Goal: Information Seeking & Learning: Compare options

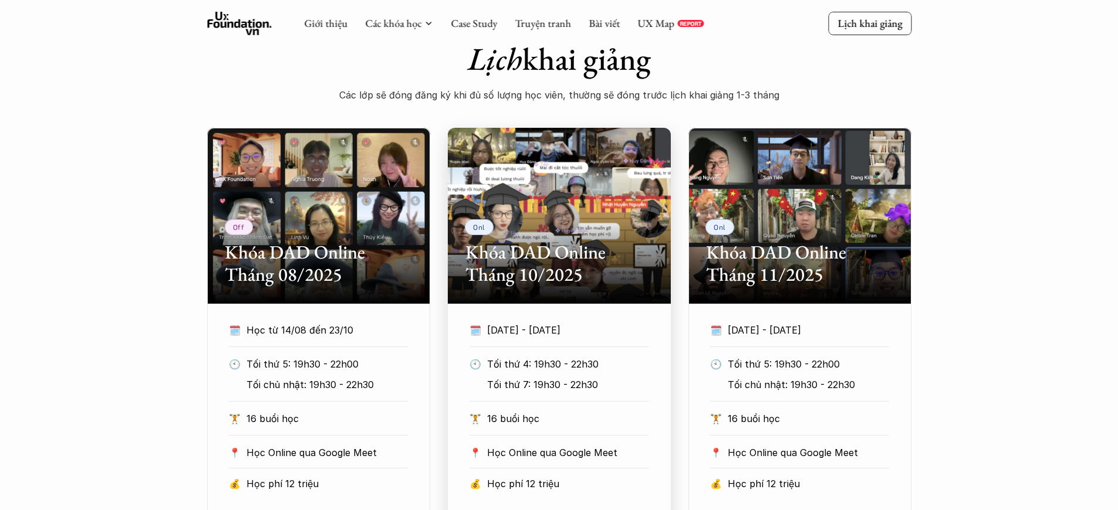
scroll to position [554, 0]
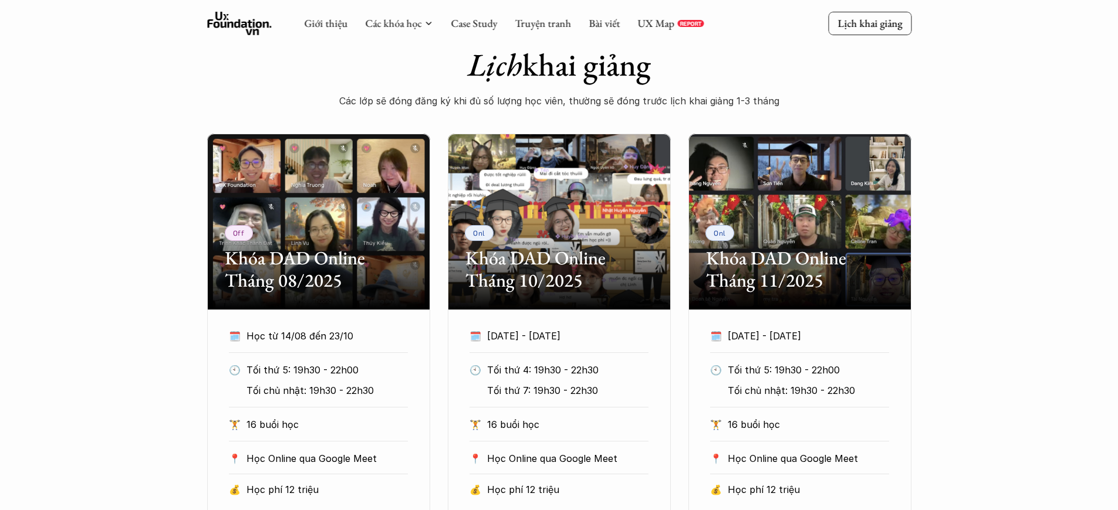
click at [1048, 315] on div "Off Khóa DAD Online Tháng 08/2025 🗓️ Học từ 14/08 đến 23/10 🕙 Tối thứ 5: 19h30 …" at bounding box center [559, 351] width 1118 height 435
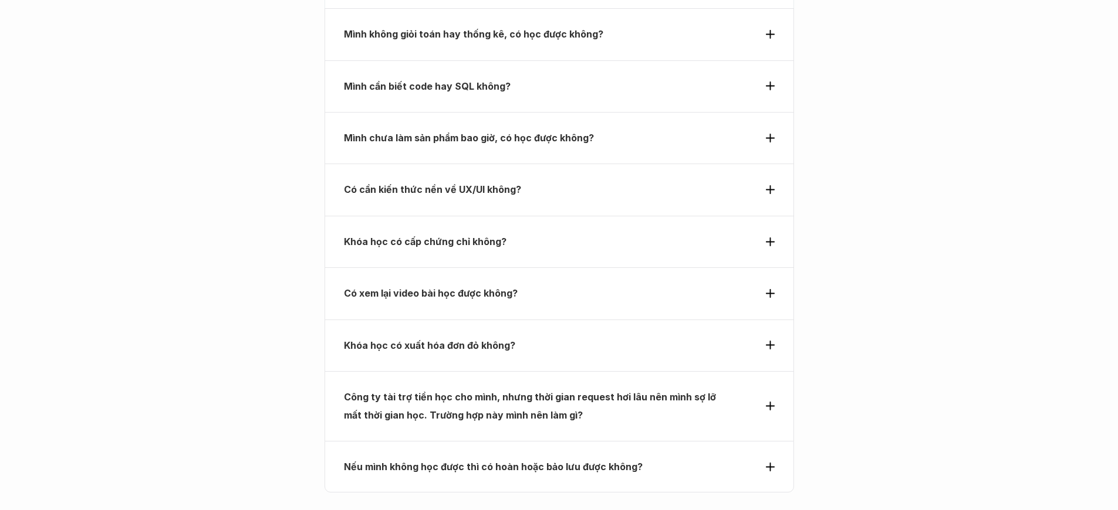
scroll to position [4263, 0]
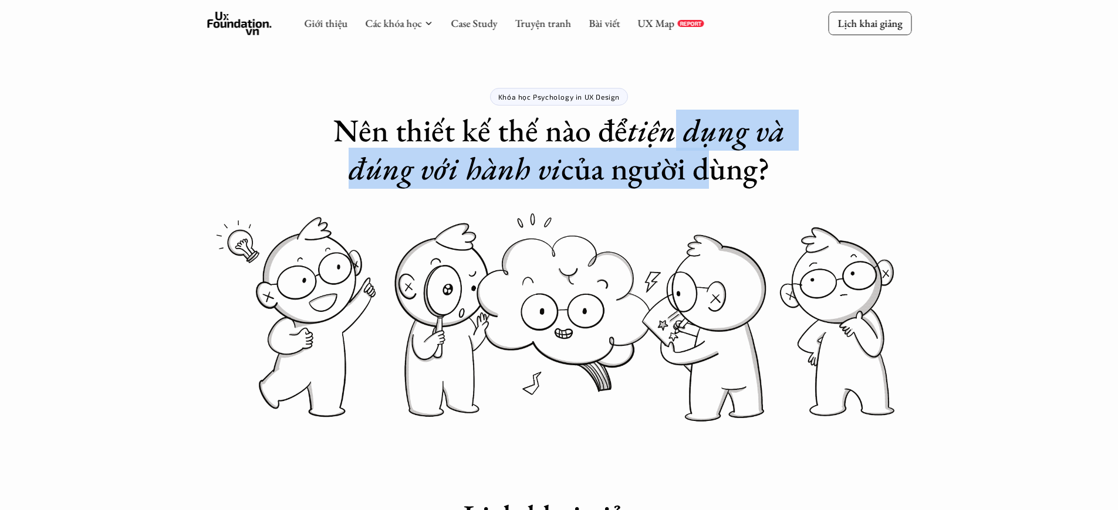
drag, startPoint x: 673, startPoint y: 129, endPoint x: 698, endPoint y: 179, distance: 55.9
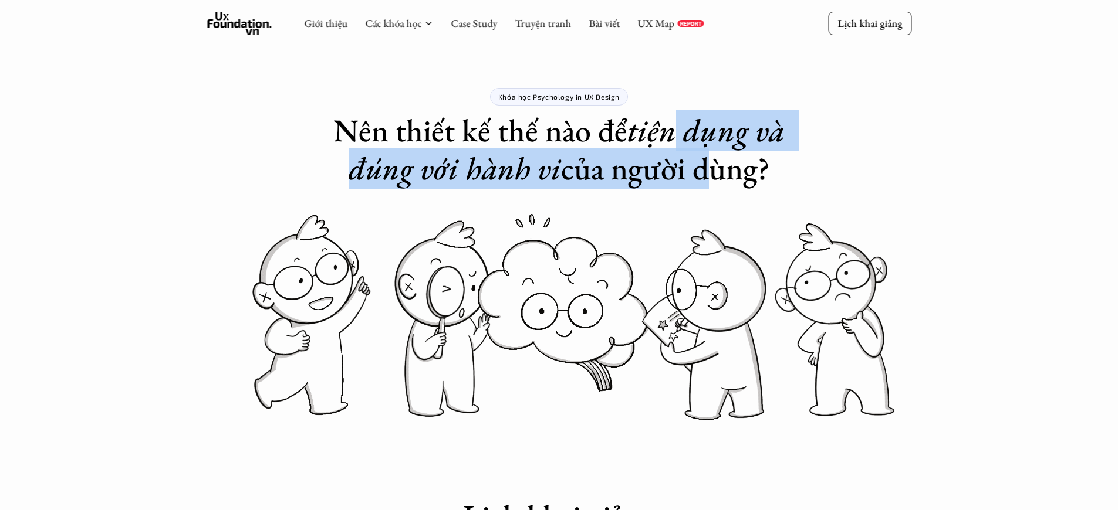
click at [698, 179] on h1 "Nên thiết kế thế nào để tiện dụng và đúng với hành vi của người dùng?" at bounding box center [558, 149] width 469 height 76
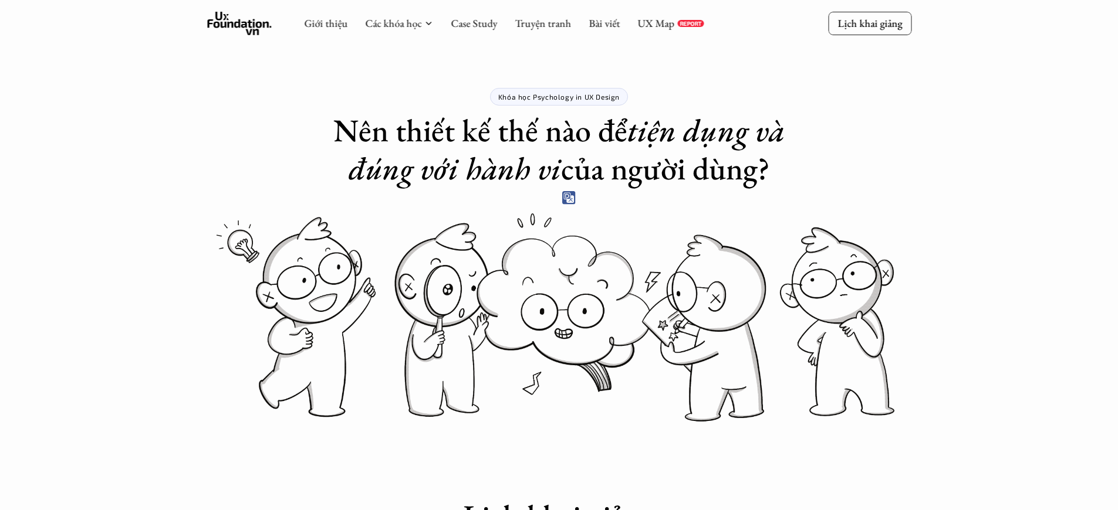
click at [709, 179] on h1 "Nên thiết kế thế nào để tiện dụng và đúng với hành vi của người dùng?" at bounding box center [558, 149] width 469 height 76
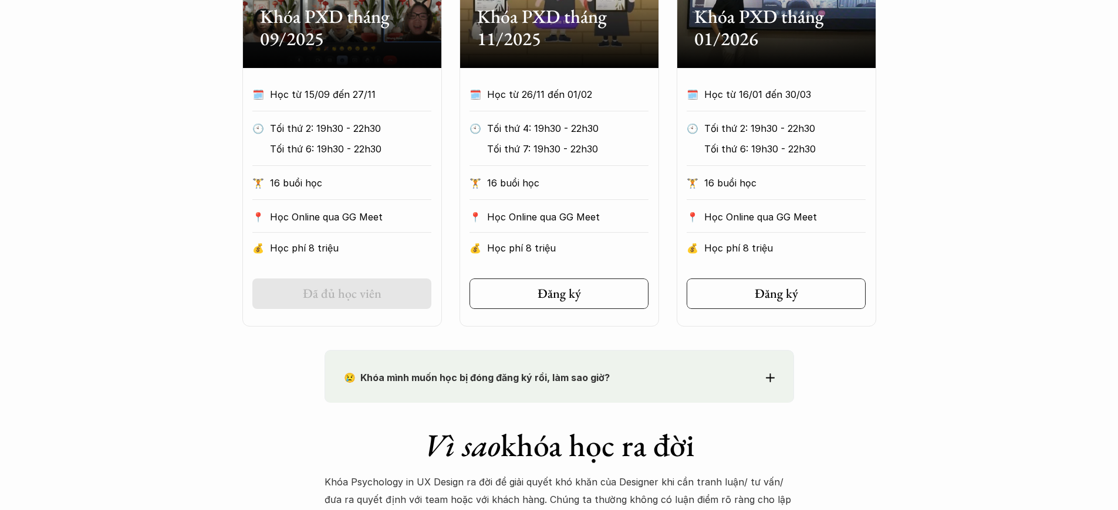
scroll to position [698, 0]
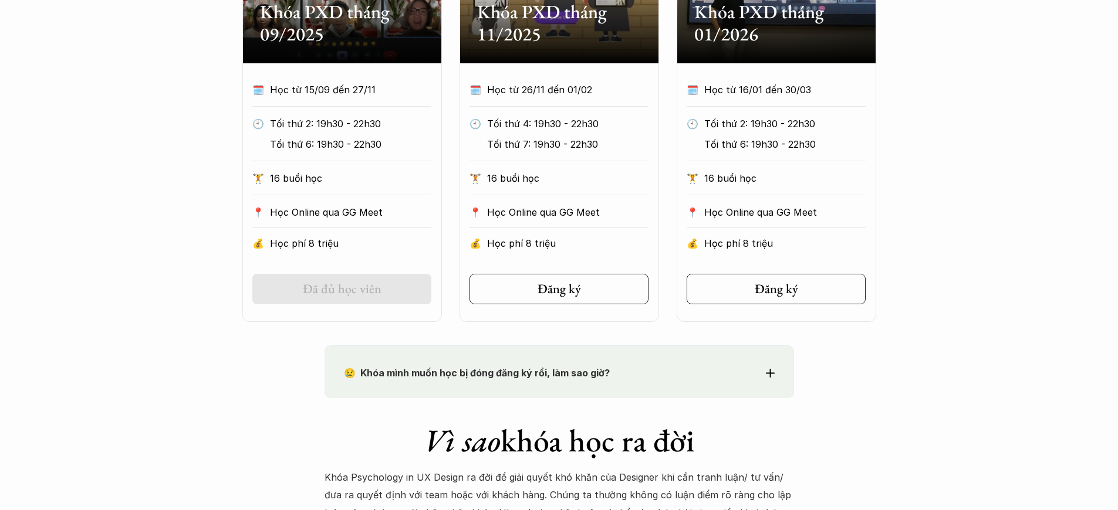
click at [771, 372] on icon at bounding box center [770, 373] width 9 height 9
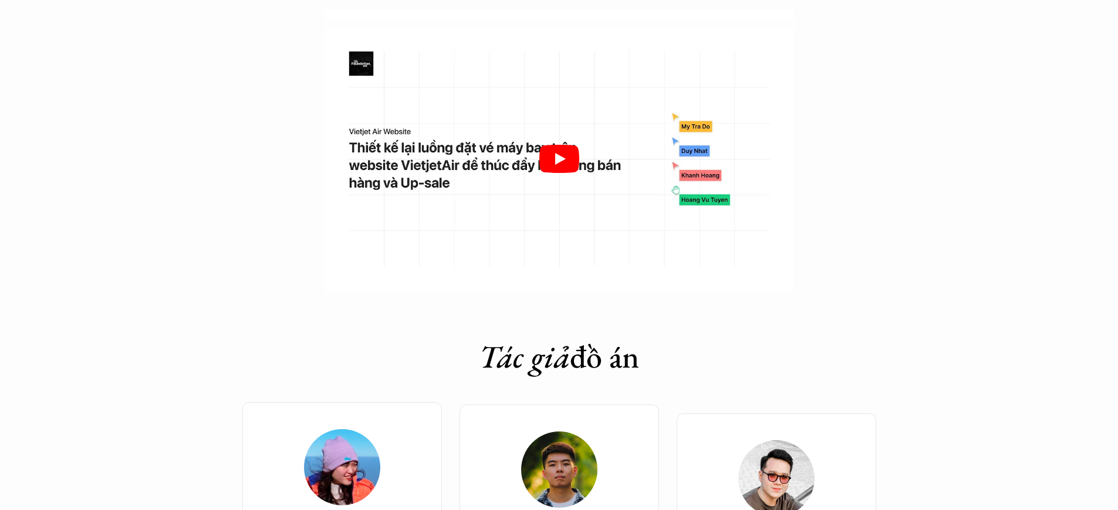
scroll to position [3991, 0]
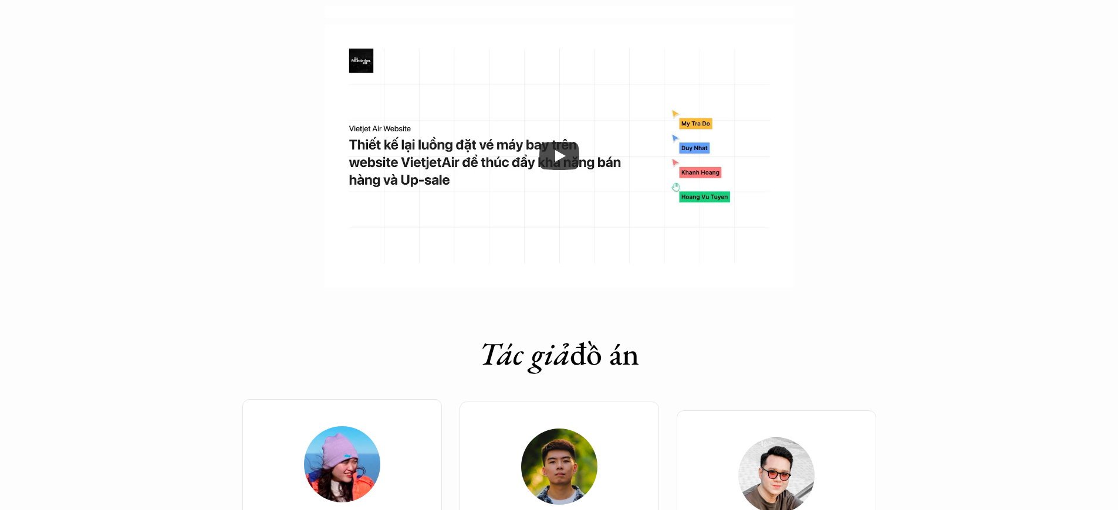
click at [739, 312] on div "Tác giả đồ án" at bounding box center [558, 344] width 469 height 65
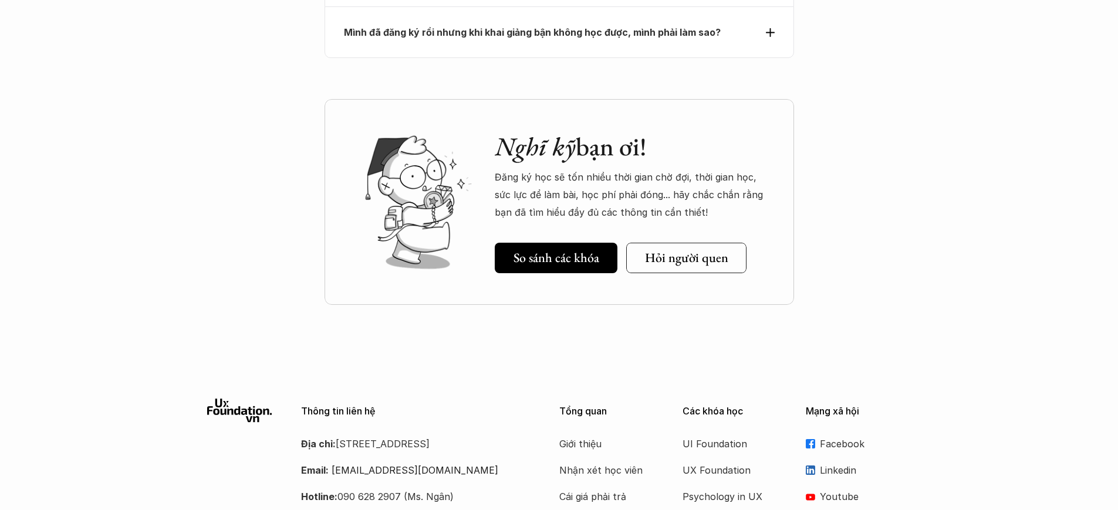
scroll to position [5764, 0]
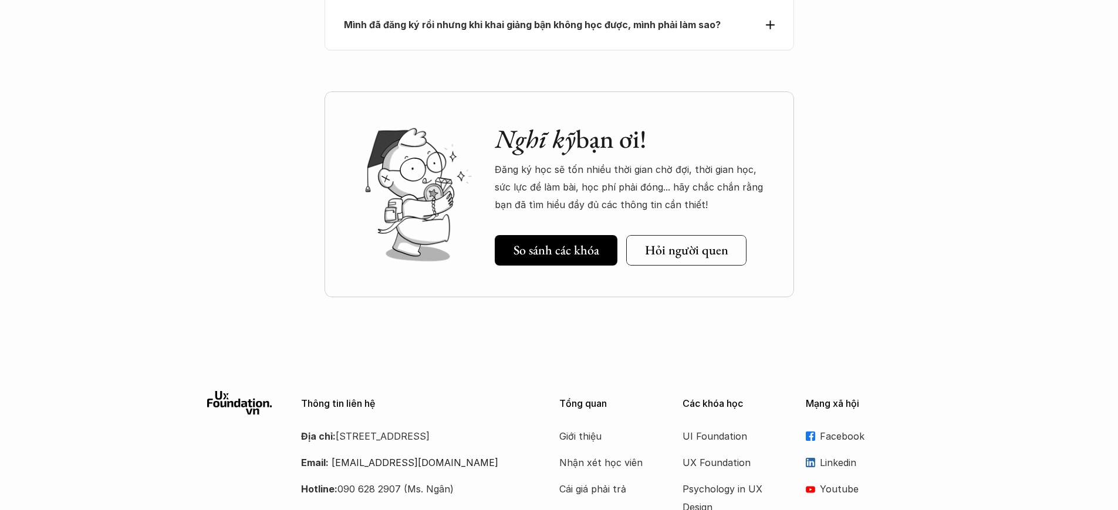
click at [252, 391] on icon at bounding box center [239, 402] width 65 height 23
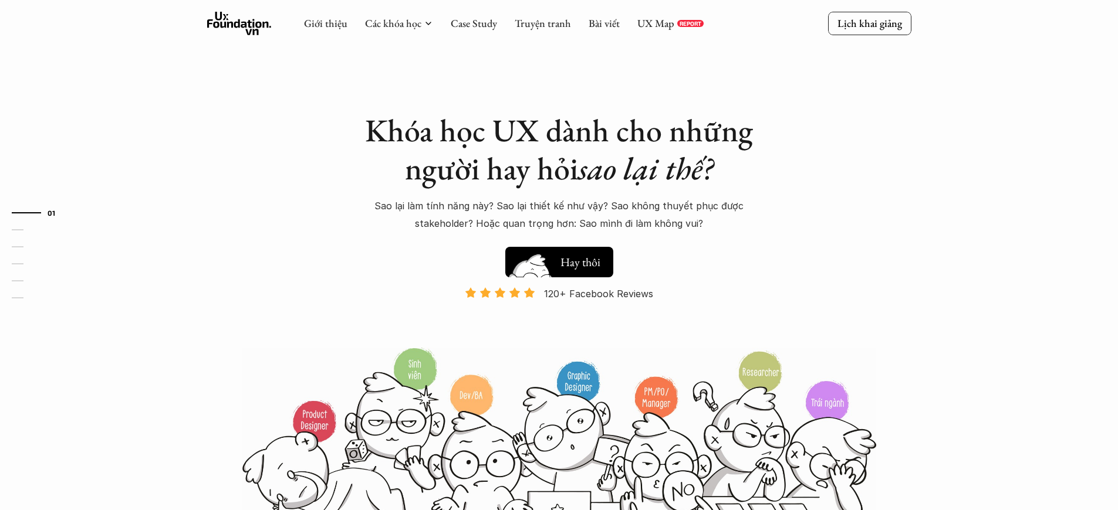
click at [570, 270] on button "Hay thôi Xem thử" at bounding box center [559, 262] width 108 height 31
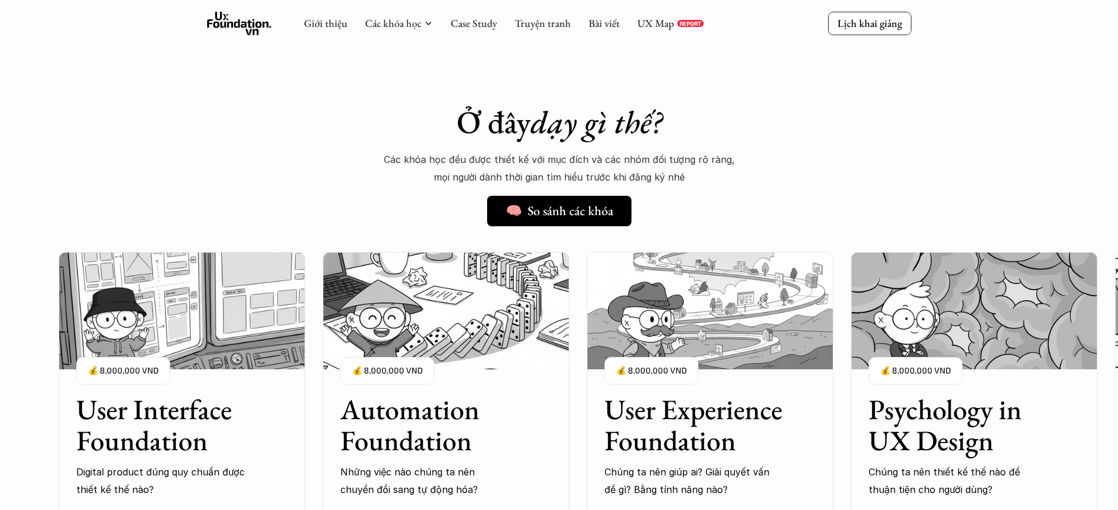
scroll to position [824, 0]
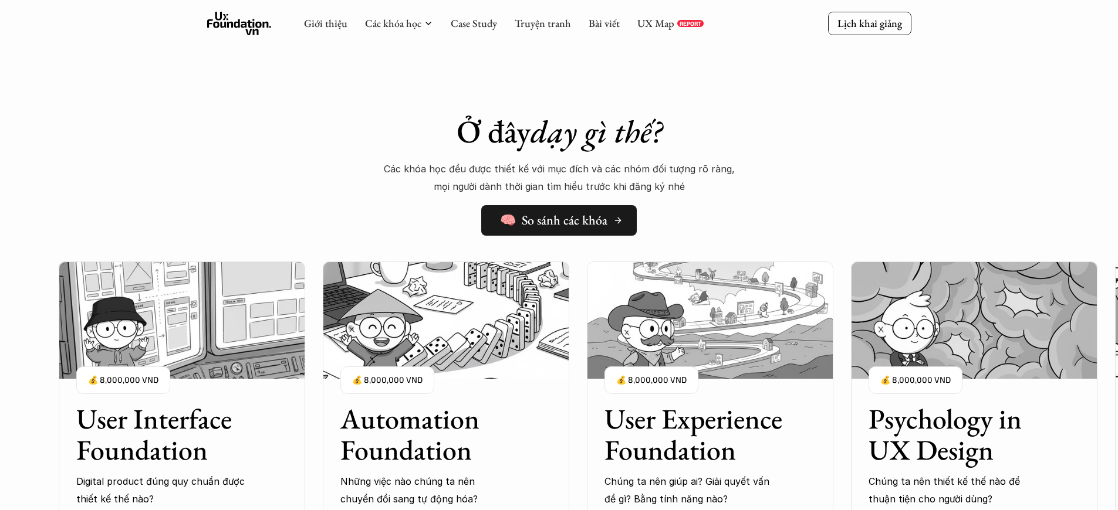
click at [511, 228] on h5 "🧠 So sánh các khóa" at bounding box center [553, 220] width 107 height 15
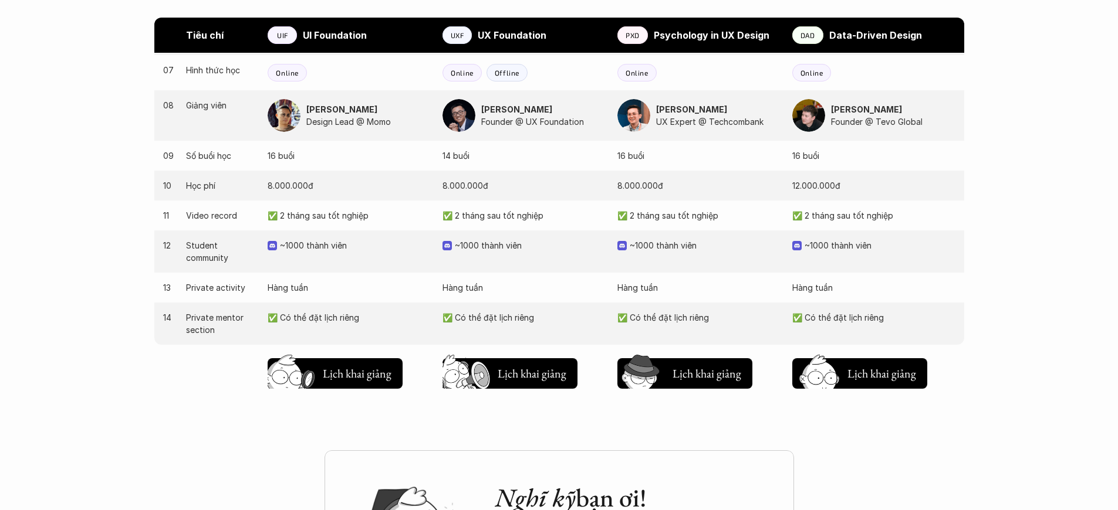
scroll to position [1188, 0]
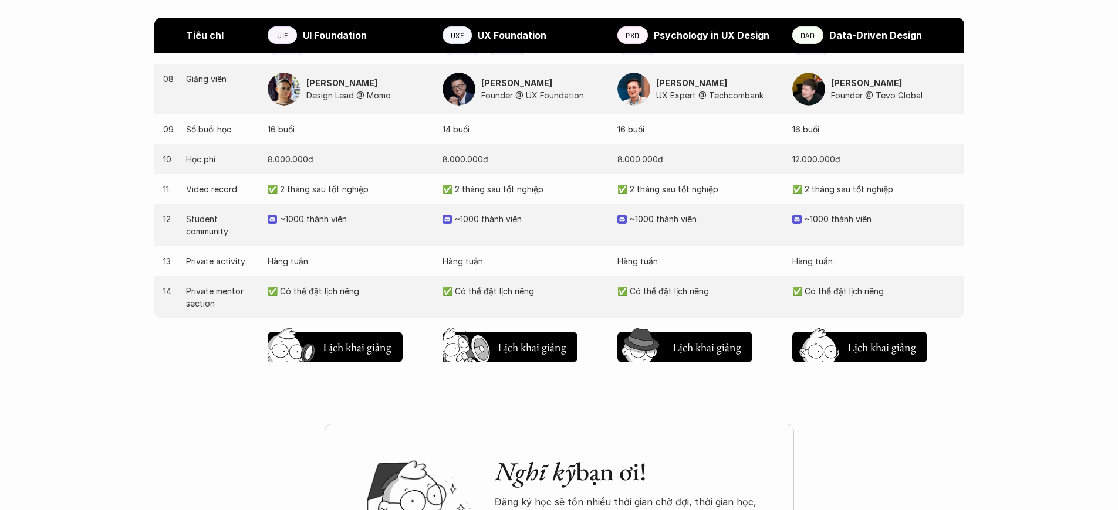
click at [677, 219] on p "~1000 thành viên" at bounding box center [705, 219] width 151 height 12
drag, startPoint x: 658, startPoint y: 219, endPoint x: 682, endPoint y: 217, distance: 23.5
click at [664, 218] on p "~1000 thành viên" at bounding box center [705, 219] width 151 height 12
click at [736, 216] on p "~1000 thành viên" at bounding box center [705, 219] width 151 height 12
drag, startPoint x: 736, startPoint y: 216, endPoint x: 638, endPoint y: 217, distance: 98.6
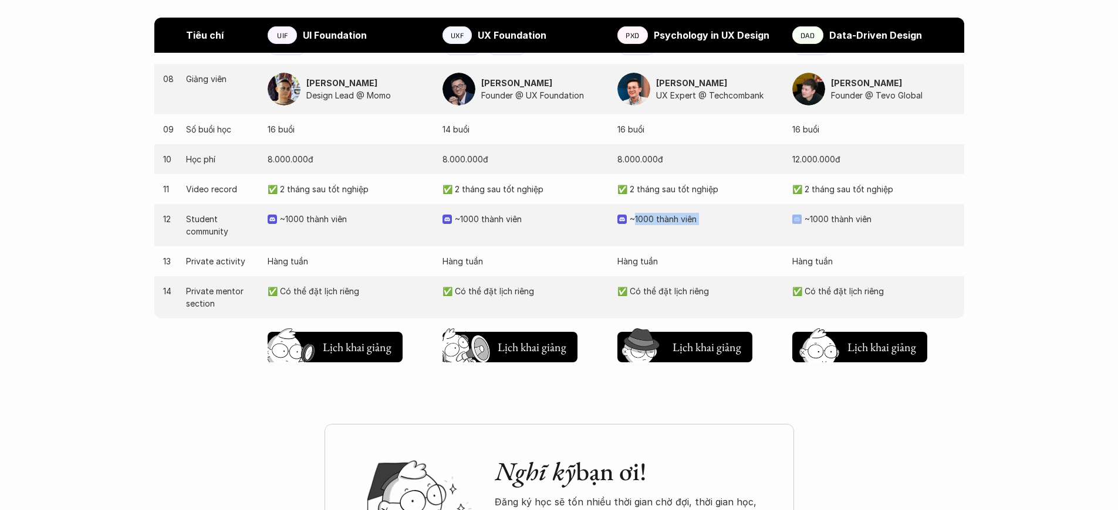
click at [644, 217] on p "~1000 thành viên" at bounding box center [705, 219] width 151 height 12
click at [636, 217] on p "~1000 thành viên" at bounding box center [705, 219] width 151 height 12
drag, startPoint x: 445, startPoint y: 249, endPoint x: 703, endPoint y: 258, distance: 257.7
click at [619, 256] on div "13 Private activity Hàng tuần Hàng tuần Hàng tuần Hàng tuần" at bounding box center [559, 261] width 810 height 30
click at [713, 258] on p "Hàng tuần" at bounding box center [698, 261] width 163 height 12
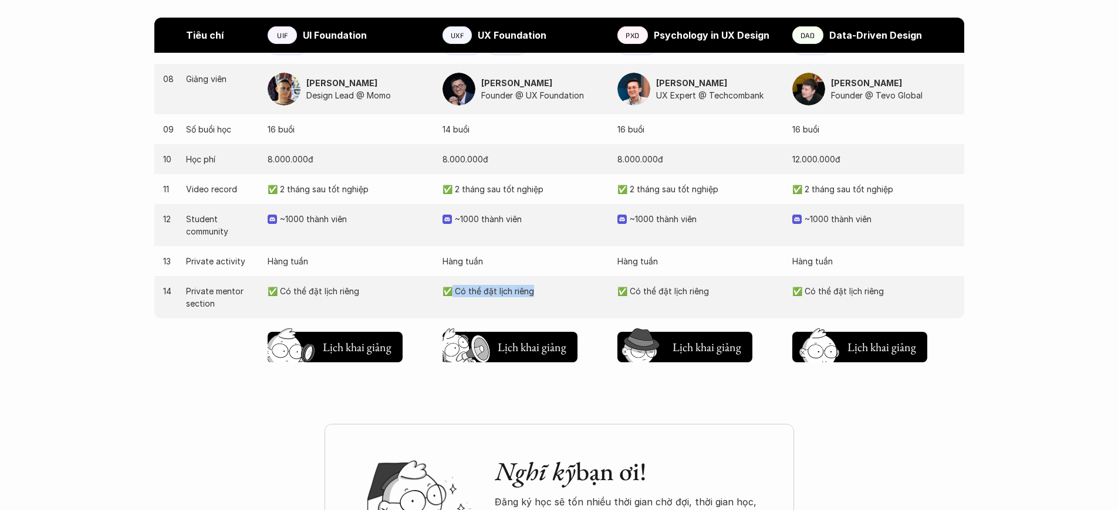
drag, startPoint x: 573, startPoint y: 292, endPoint x: 434, endPoint y: 292, distance: 139.1
click at [447, 292] on div "14 Private mentor section ✅ Có thể đặt lịch riêng ✅ Có thể đặt lịch riêng ✅ Có …" at bounding box center [559, 297] width 810 height 42
click at [413, 292] on p "✅ Có thể đặt lịch riêng" at bounding box center [349, 291] width 163 height 12
drag, startPoint x: 601, startPoint y: 290, endPoint x: 663, endPoint y: 287, distance: 61.7
click at [625, 288] on div "14 Private mentor section ✅ Có thể đặt lịch riêng ✅ Có thể đặt lịch riêng ✅ Có …" at bounding box center [559, 297] width 810 height 42
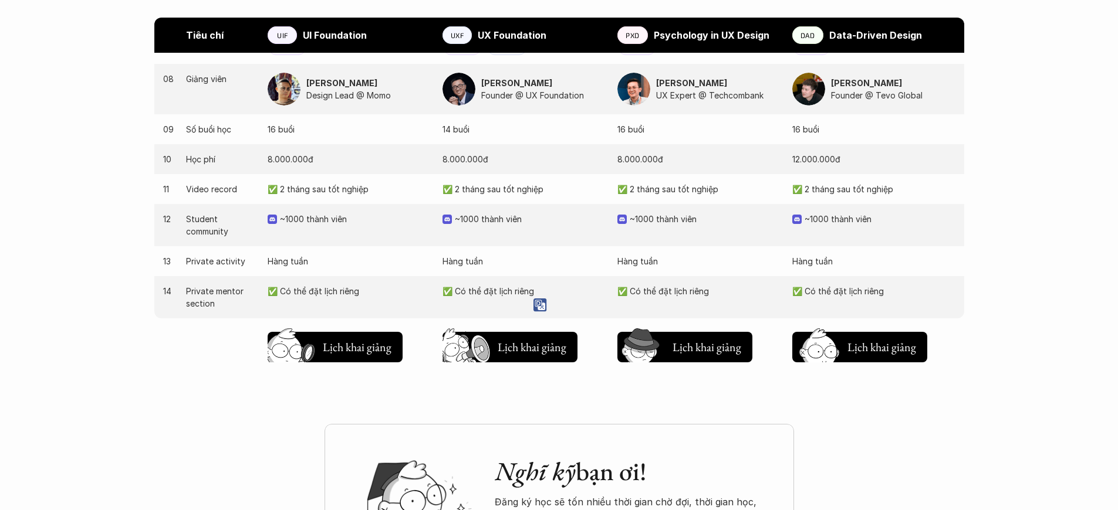
click at [768, 287] on p "✅ Có thể đặt lịch riêng" at bounding box center [698, 291] width 163 height 12
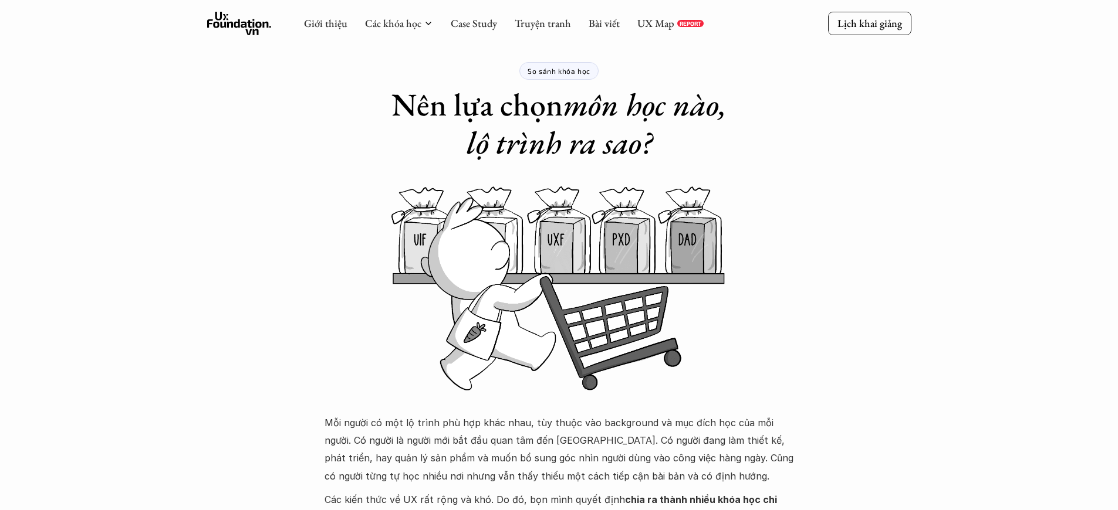
scroll to position [0, 0]
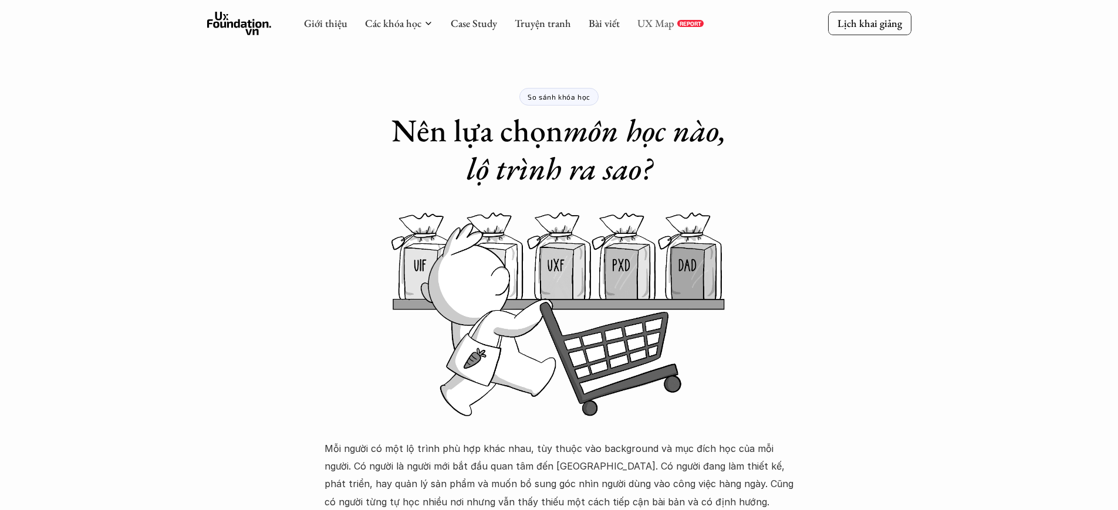
click at [656, 19] on link "UX Map" at bounding box center [655, 22] width 37 height 13
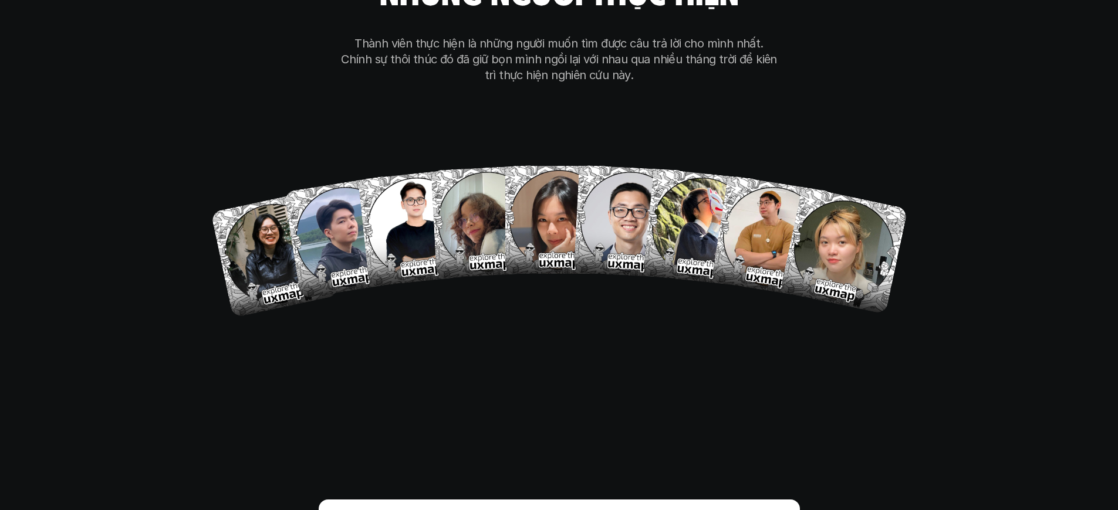
scroll to position [7722, 0]
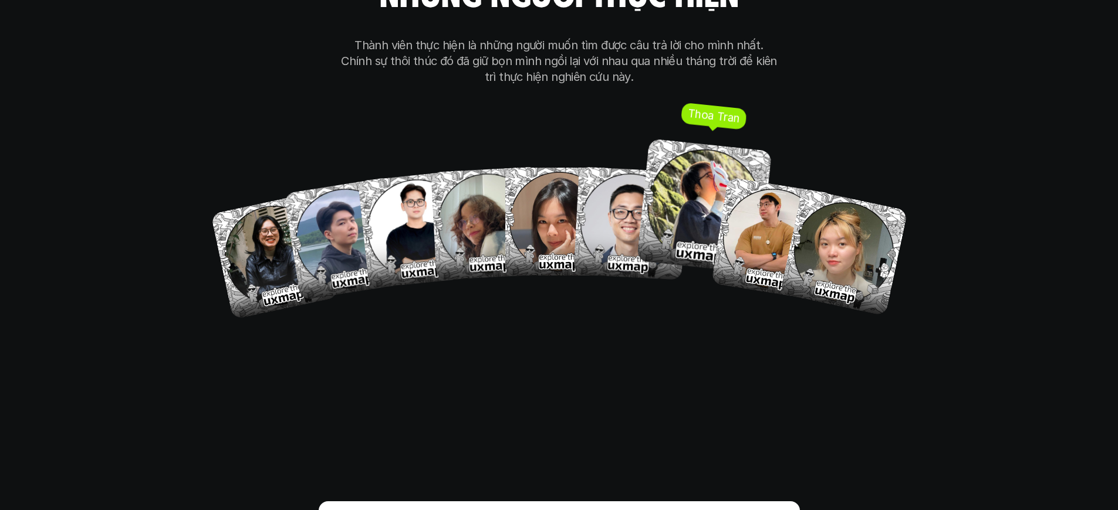
click at [661, 206] on img at bounding box center [704, 206] width 136 height 136
